Goal: Task Accomplishment & Management: Manage account settings

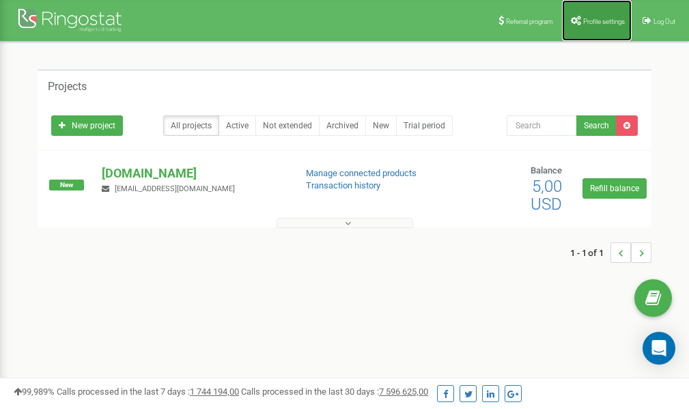
click at [591, 23] on span "Profile settings" at bounding box center [604, 22] width 42 height 8
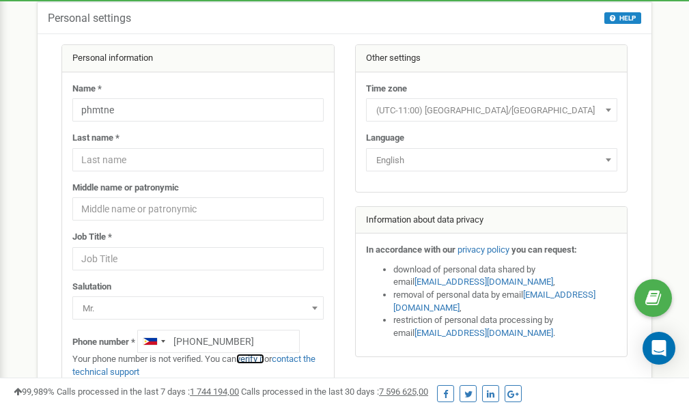
click at [254, 359] on link "verify it" at bounding box center [250, 359] width 28 height 10
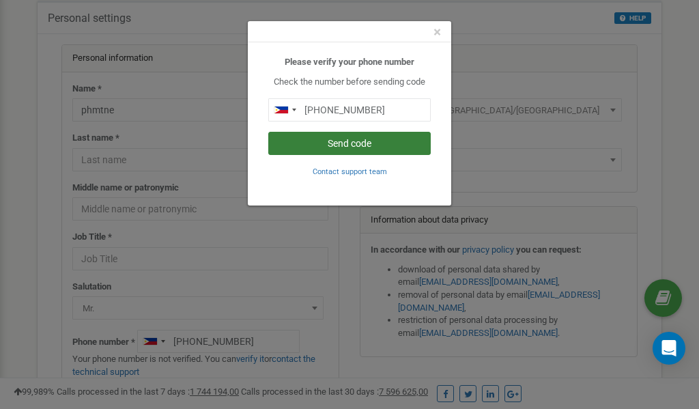
click at [335, 145] on button "Send code" at bounding box center [349, 143] width 163 height 23
